Goal: Task Accomplishment & Management: Use online tool/utility

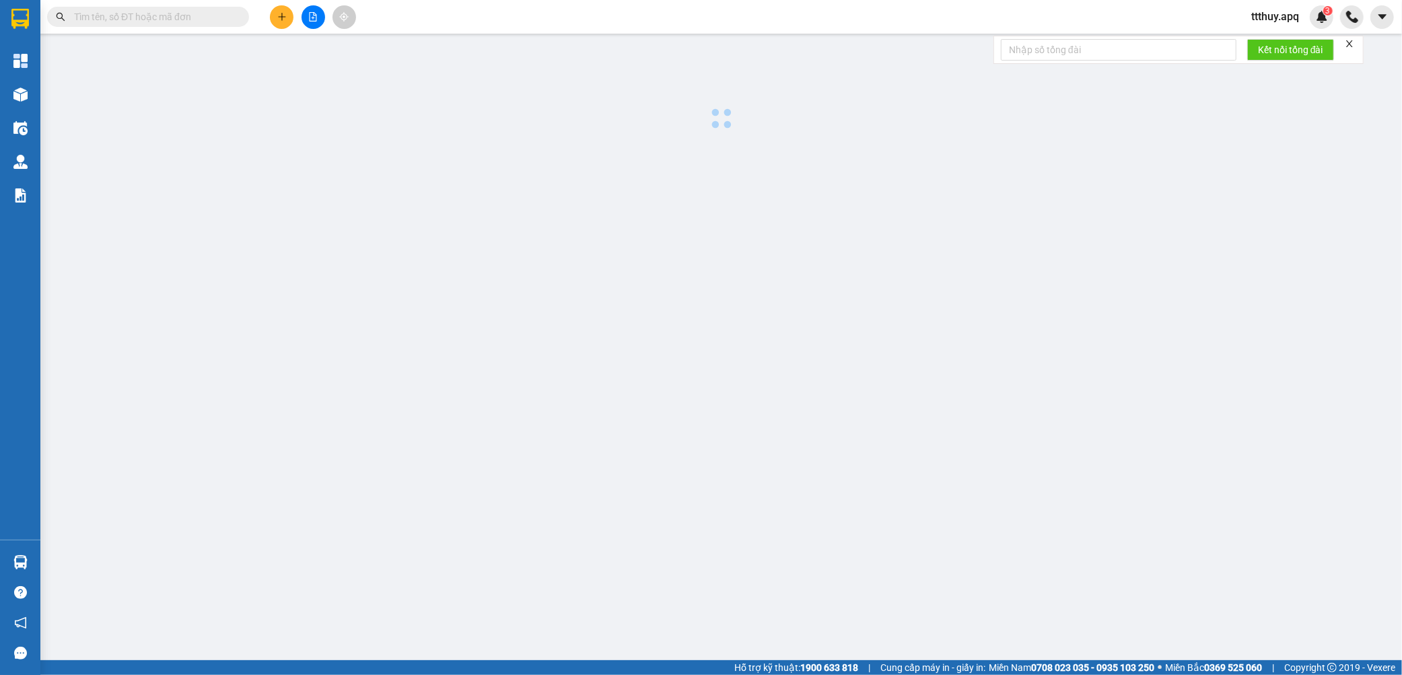
click at [191, 19] on input "text" at bounding box center [153, 16] width 159 height 15
click at [166, 15] on input "text" at bounding box center [153, 16] width 159 height 15
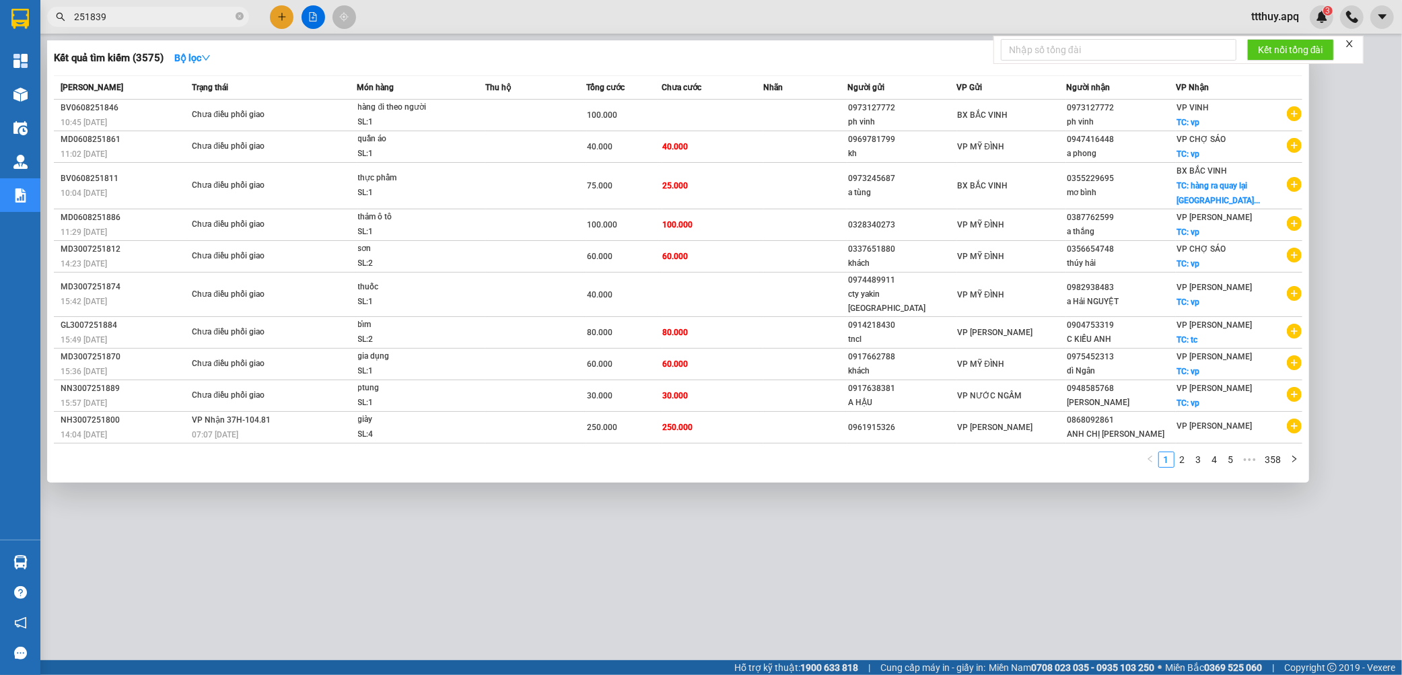
type input "251839"
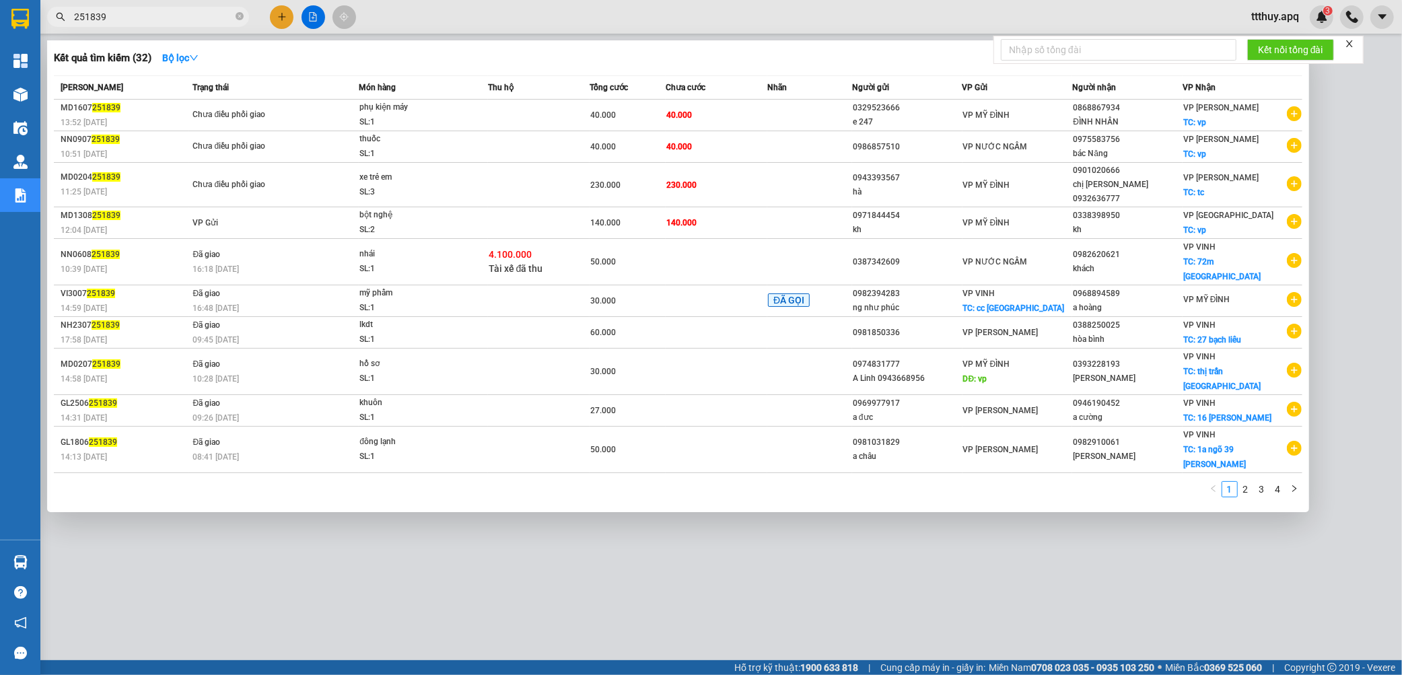
drag, startPoint x: 451, startPoint y: 242, endPoint x: 559, endPoint y: 388, distance: 180.9
click at [452, 262] on div "SL: 1" at bounding box center [409, 269] width 101 height 15
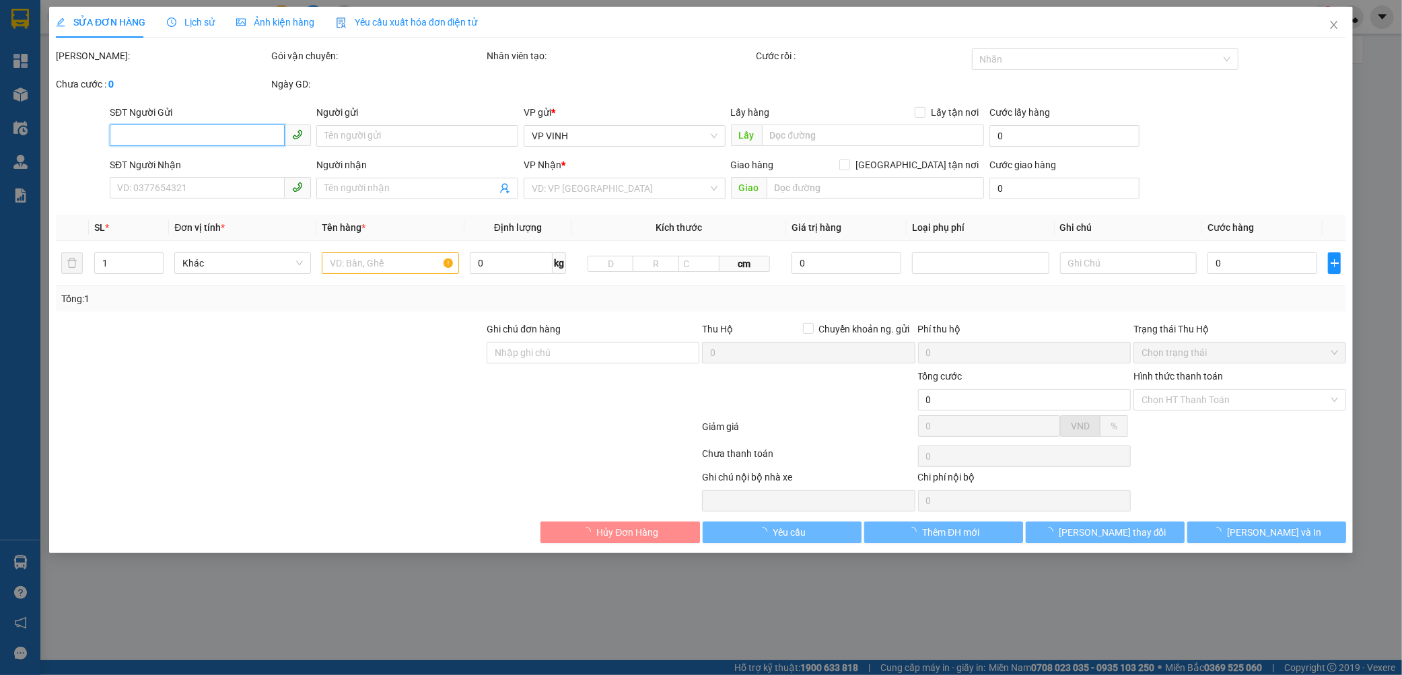
type input "0387342609"
type input "0982620621"
type input "khách"
checkbox input "true"
type input "72m [GEOGRAPHIC_DATA]"
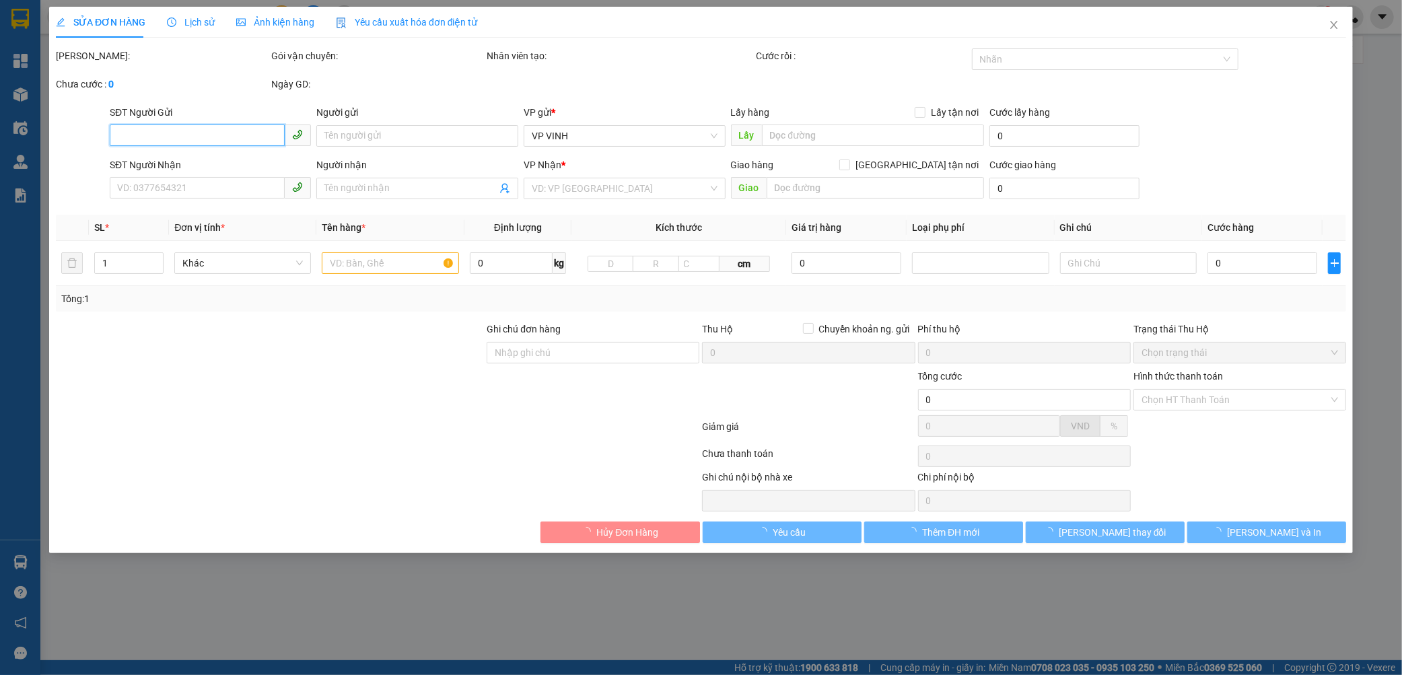
checkbox input "true"
type input "4.100.000"
type input "30.000"
type input "50.000"
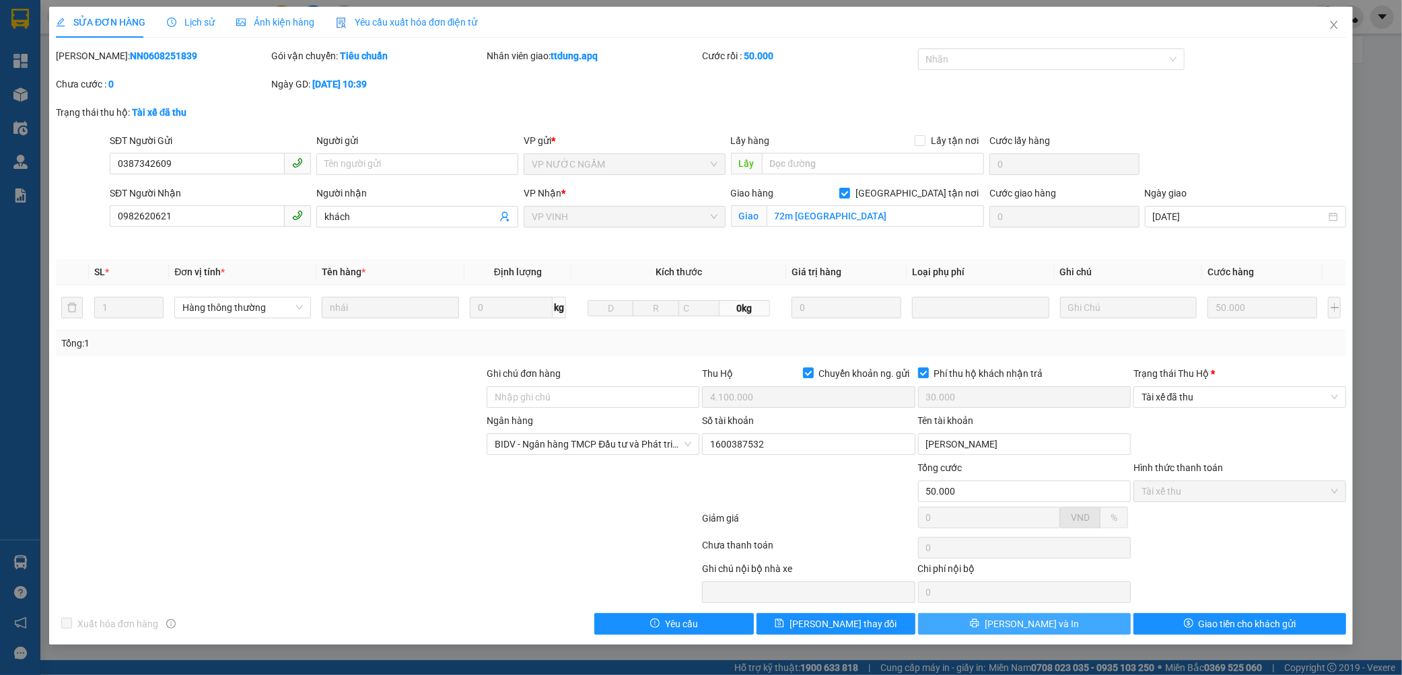
click at [1078, 630] on button "[PERSON_NAME] và In" at bounding box center [1024, 624] width 213 height 22
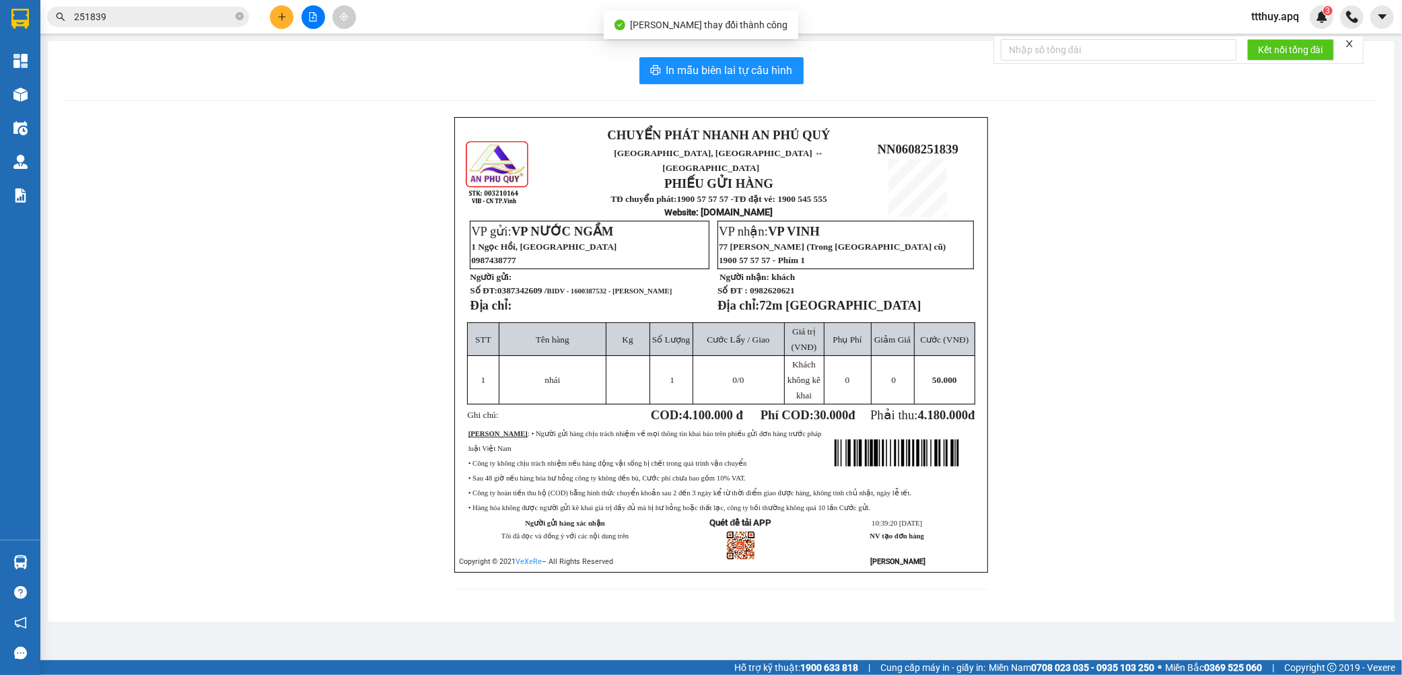
click at [609, 288] on span "BIDV - 1600387532 - [PERSON_NAME]" at bounding box center [609, 290] width 125 height 7
click at [583, 287] on span "BIDV - 1600387532 - [PERSON_NAME]" at bounding box center [609, 290] width 125 height 7
copy span "1600387532"
